Goal: Navigation & Orientation: Find specific page/section

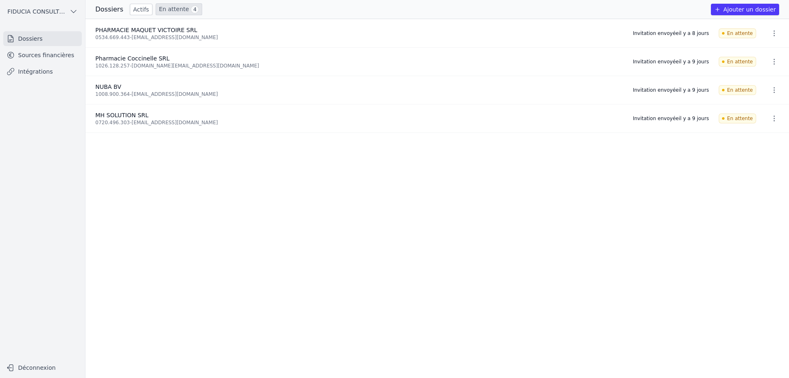
click at [51, 61] on link "Sources financières" at bounding box center [42, 55] width 79 height 15
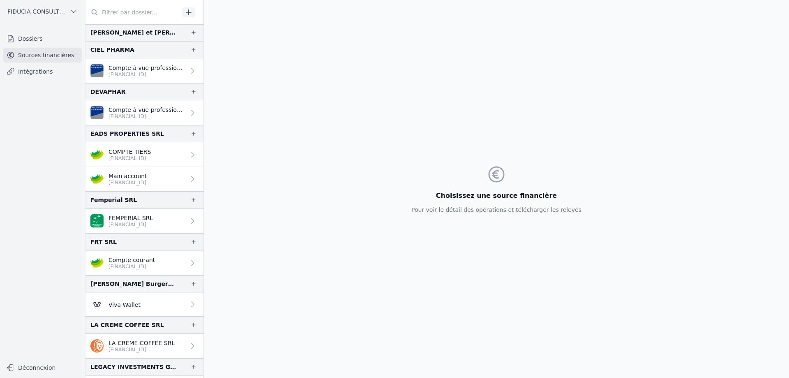
scroll to position [123, 0]
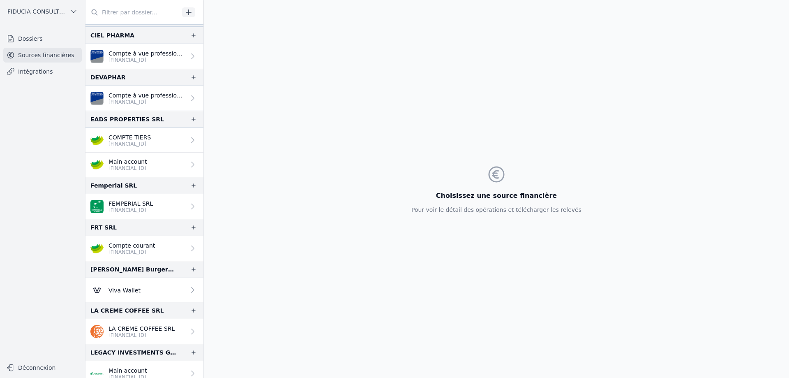
click at [41, 41] on link "Dossiers" at bounding box center [42, 38] width 79 height 15
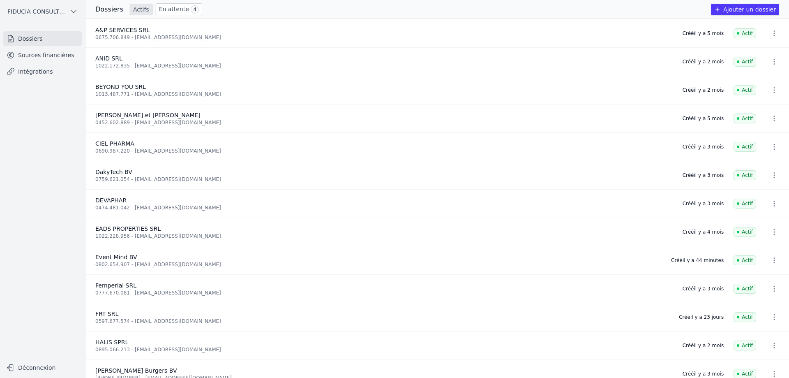
scroll to position [41, 0]
